Goal: Transaction & Acquisition: Download file/media

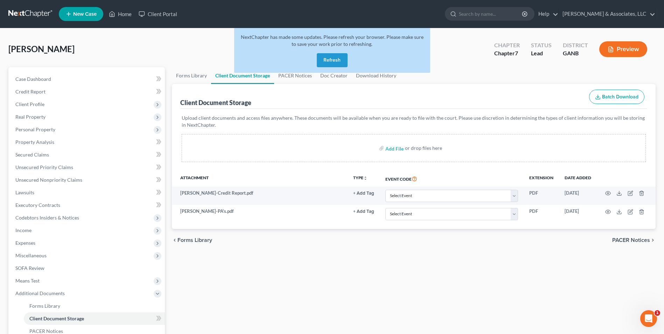
click at [336, 54] on button "Refresh" at bounding box center [332, 60] width 31 height 14
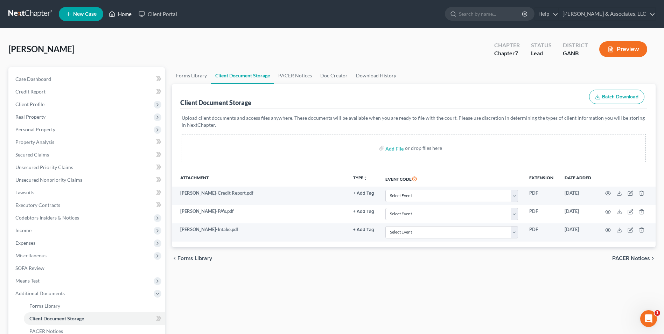
click at [124, 14] on link "Home" at bounding box center [120, 14] width 30 height 13
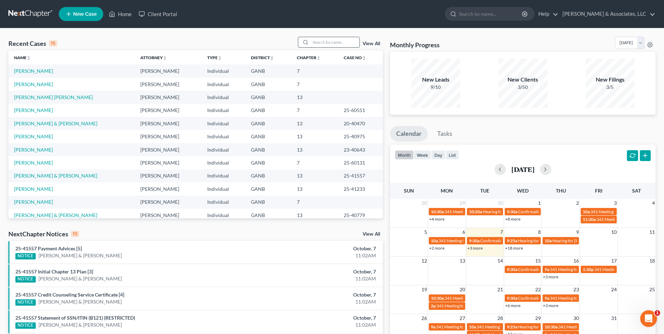
click at [312, 42] on input "search" at bounding box center [334, 42] width 49 height 10
type input "Ezell"
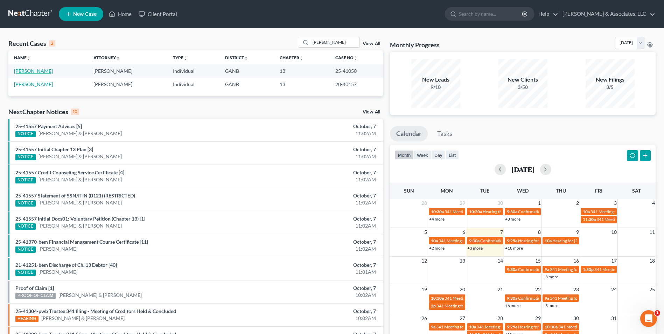
click at [30, 69] on link "Ezell, Mark" at bounding box center [33, 71] width 39 height 6
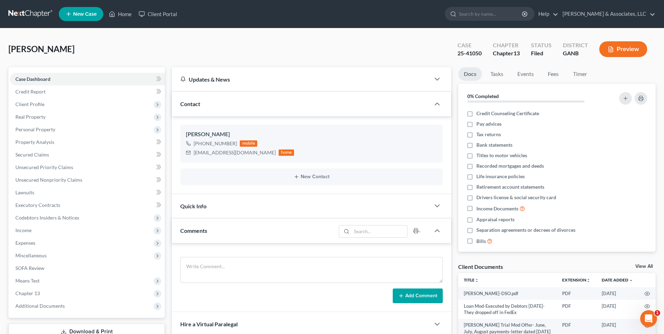
scroll to position [35, 0]
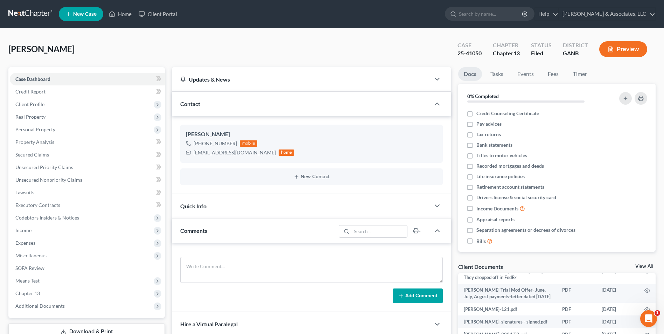
click at [645, 265] on link "View All" at bounding box center [644, 266] width 18 height 5
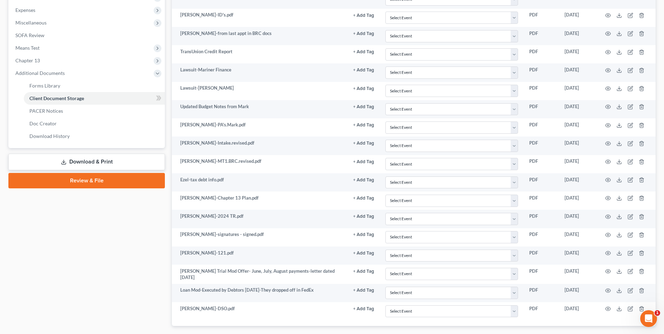
scroll to position [245, 0]
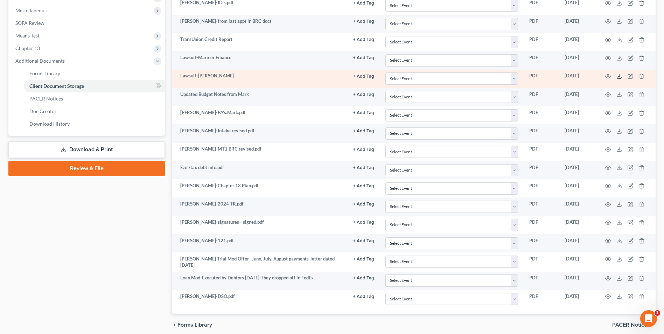
click at [619, 74] on icon at bounding box center [619, 77] width 6 height 6
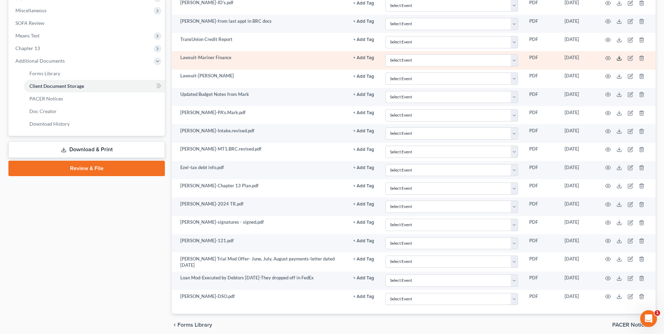
click at [619, 58] on line at bounding box center [619, 57] width 0 height 3
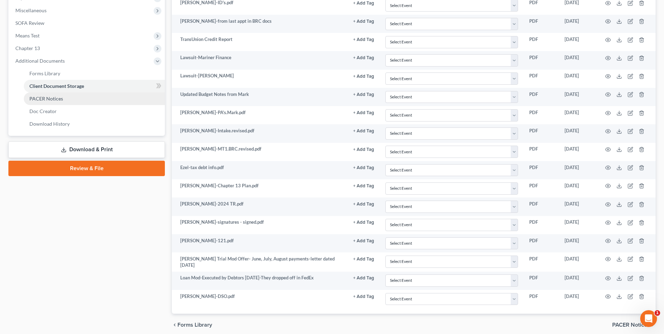
click at [65, 98] on link "PACER Notices" at bounding box center [94, 98] width 141 height 13
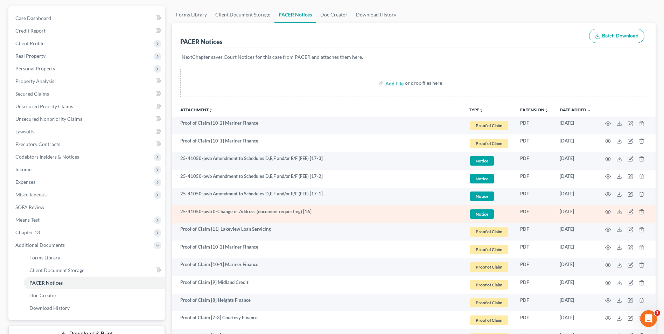
scroll to position [70, 0]
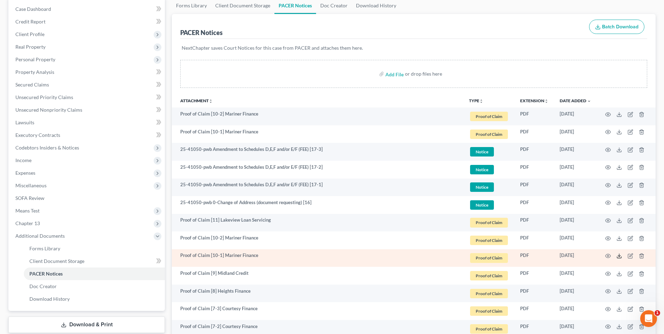
click at [620, 257] on icon at bounding box center [619, 256] width 6 height 6
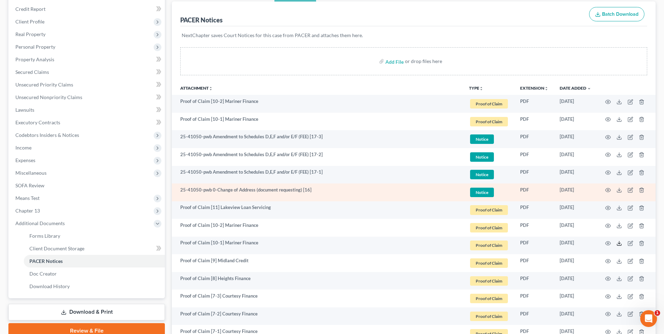
scroll to position [105, 0]
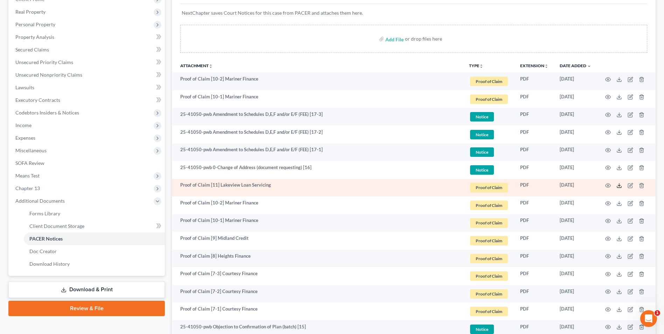
click at [620, 185] on icon at bounding box center [619, 186] width 6 height 6
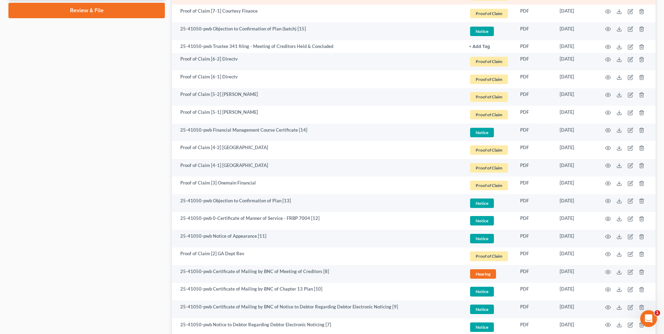
scroll to position [420, 0]
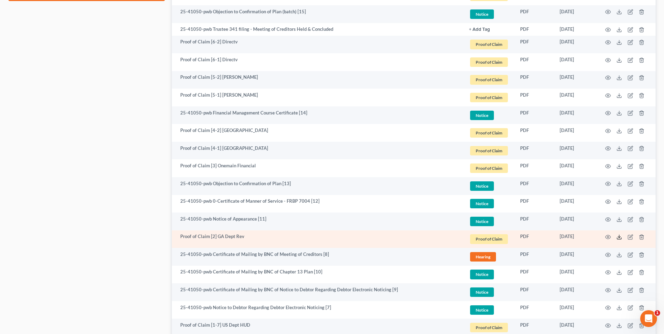
click at [618, 236] on icon at bounding box center [619, 237] width 6 height 6
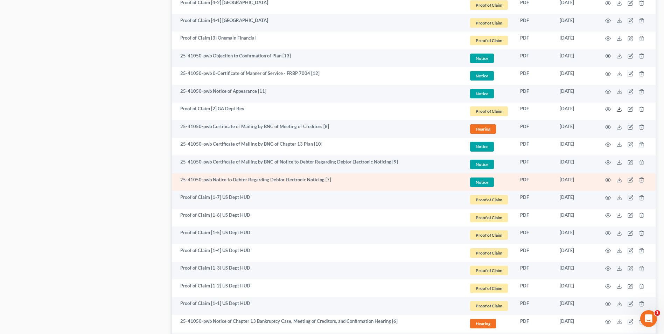
scroll to position [560, 0]
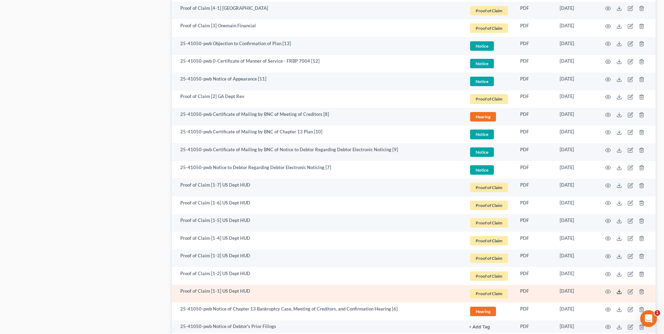
click at [621, 291] on icon at bounding box center [619, 292] width 6 height 6
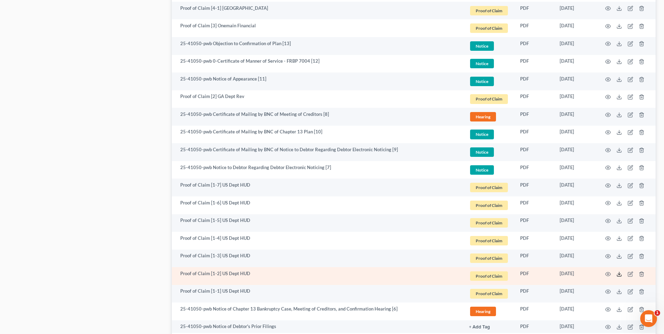
click at [619, 274] on polyline at bounding box center [619, 273] width 2 height 1
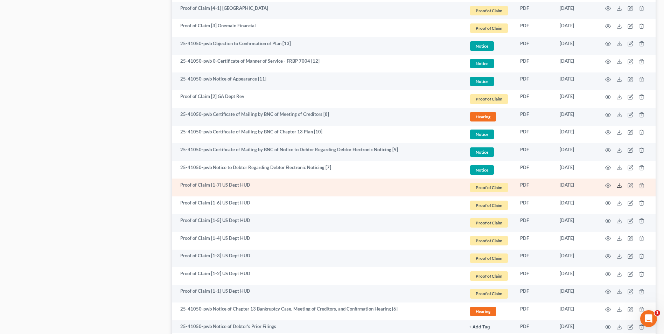
click at [621, 186] on icon at bounding box center [619, 186] width 6 height 6
